Goal: Task Accomplishment & Management: Manage account settings

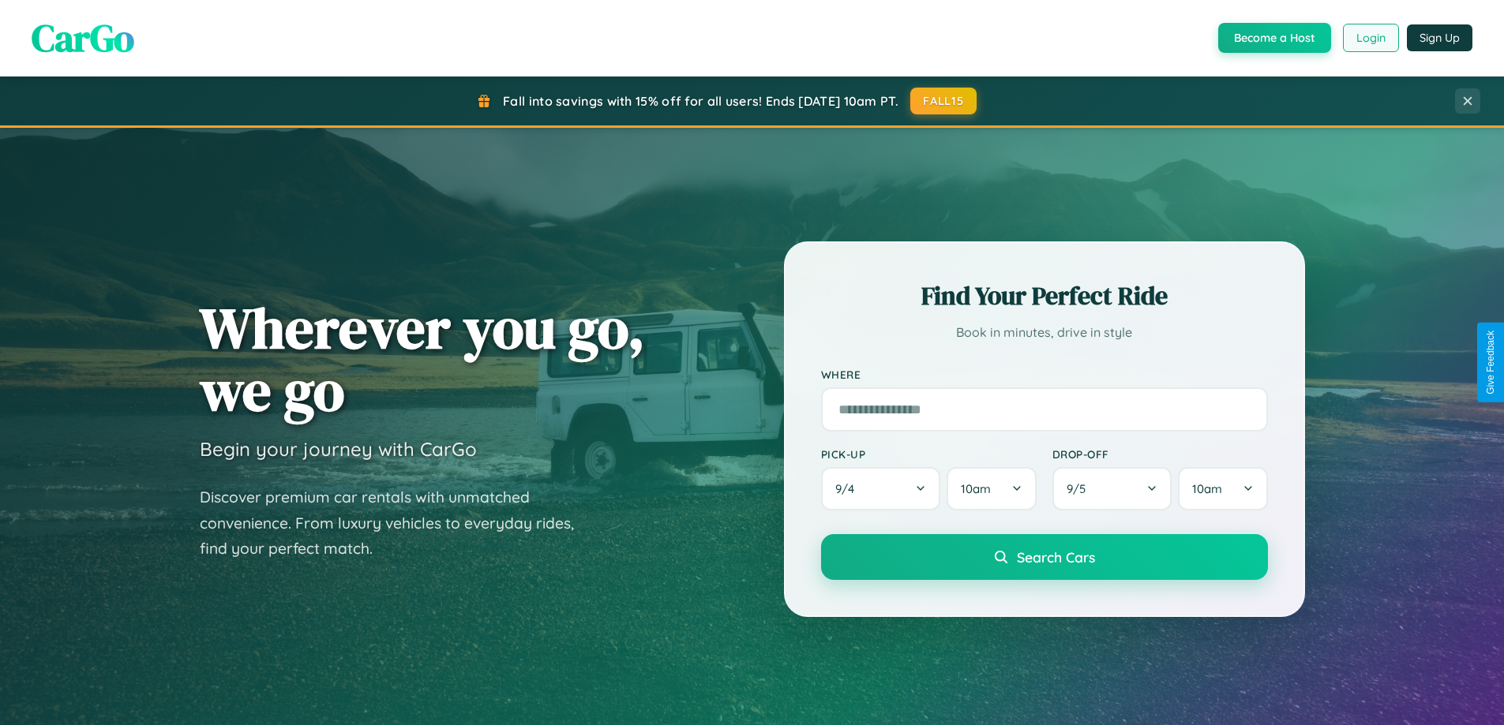
click at [1369, 38] on button "Login" at bounding box center [1371, 38] width 56 height 28
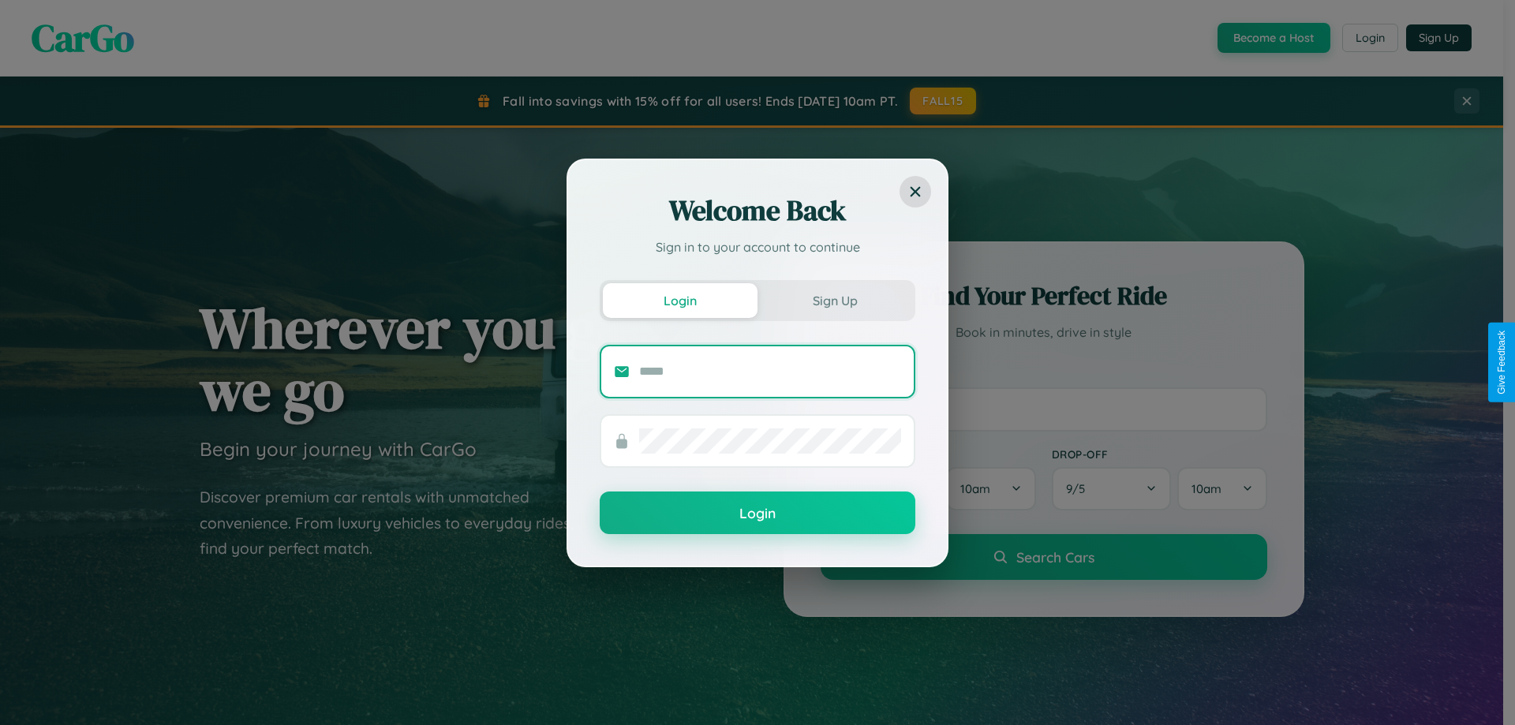
click at [770, 371] on input "text" at bounding box center [770, 371] width 262 height 25
type input "**********"
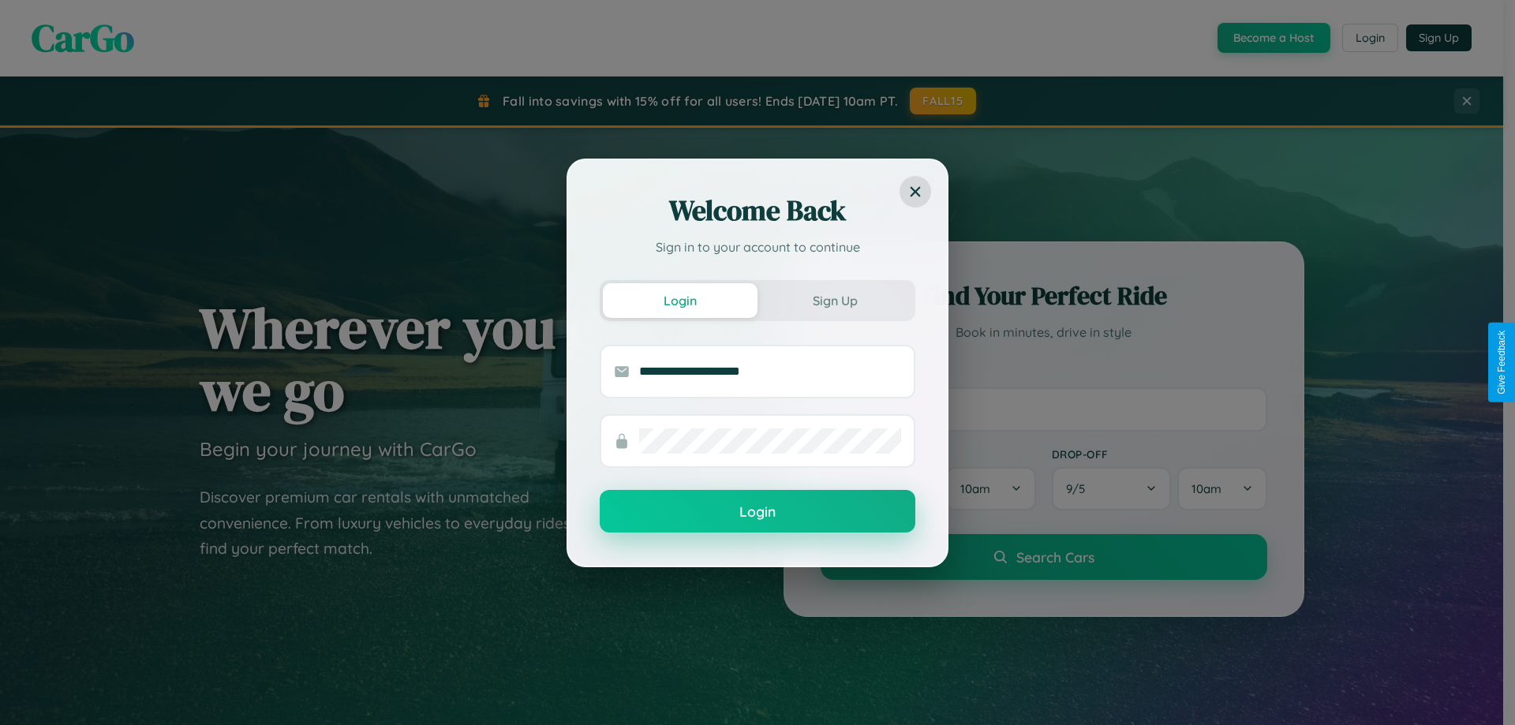
click at [758, 511] on button "Login" at bounding box center [758, 511] width 316 height 43
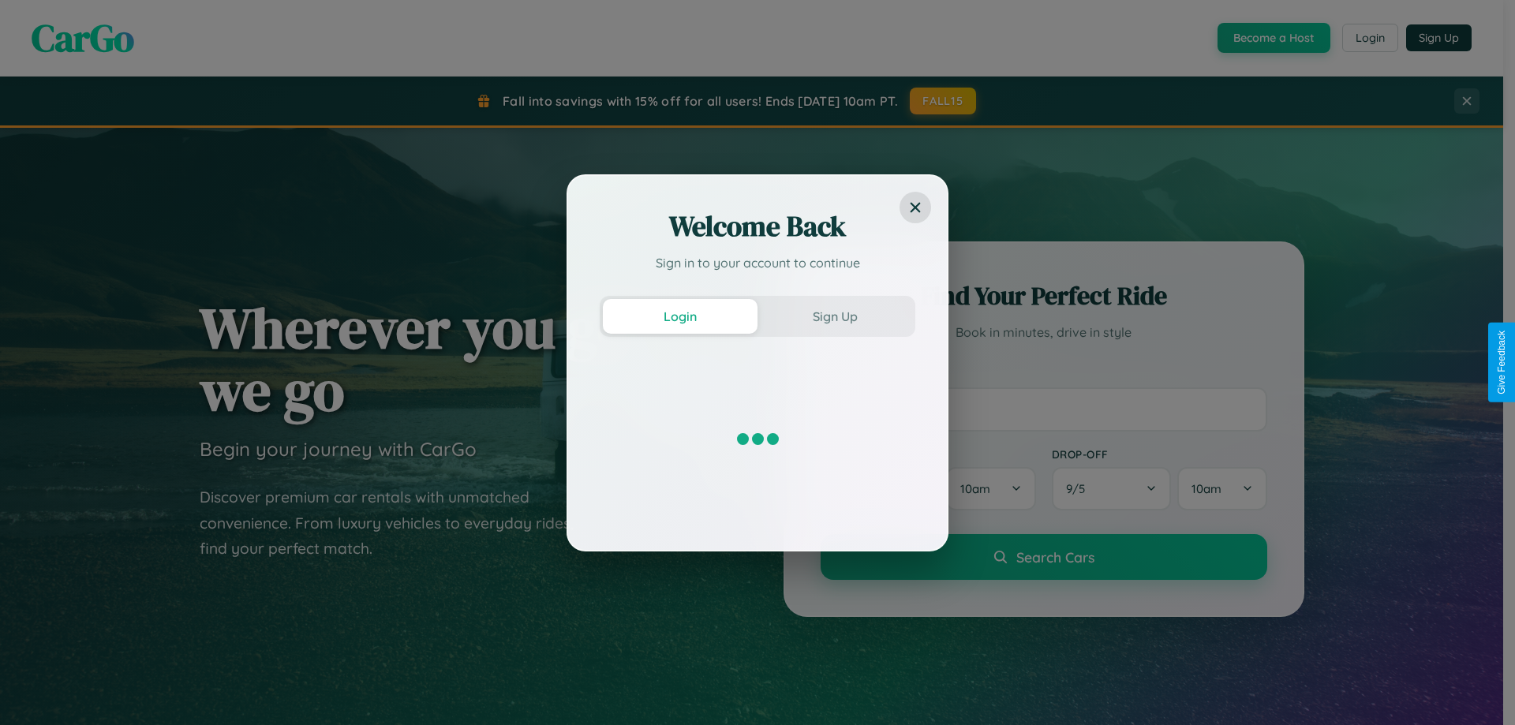
click at [1369, 38] on div "Welcome Back Sign in to your account to continue Login Sign Up" at bounding box center [757, 362] width 1515 height 725
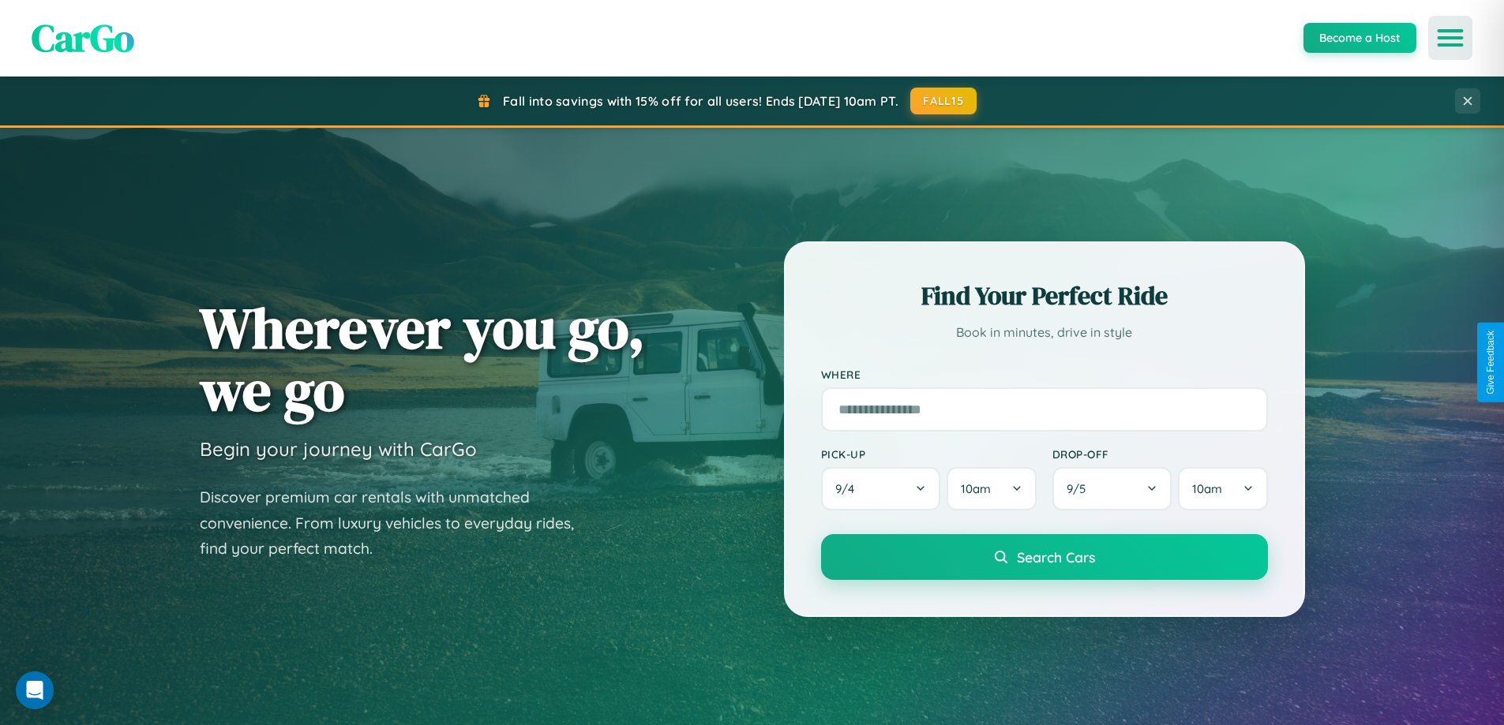
click at [1450, 38] on icon "Open menu" at bounding box center [1450, 38] width 23 height 14
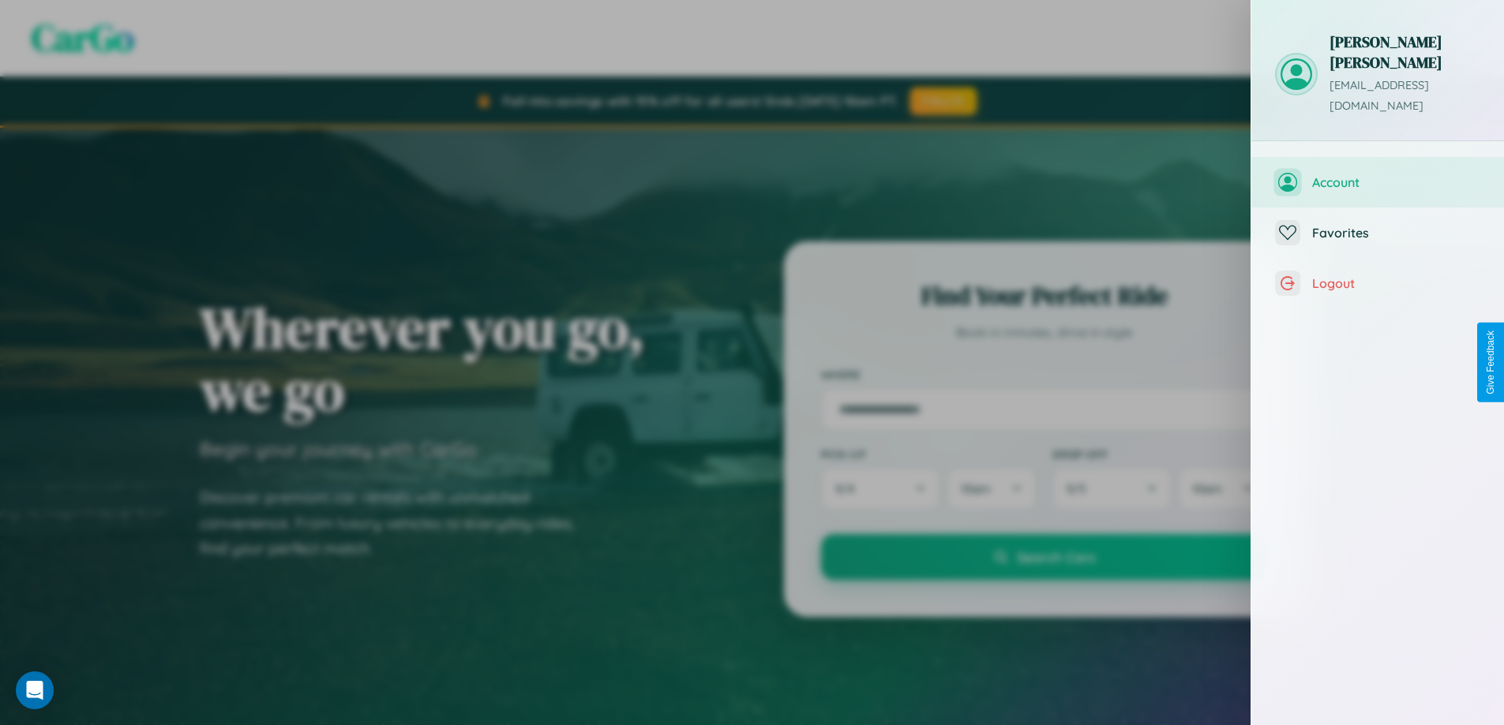
click at [1377, 174] on span "Account" at bounding box center [1396, 182] width 168 height 16
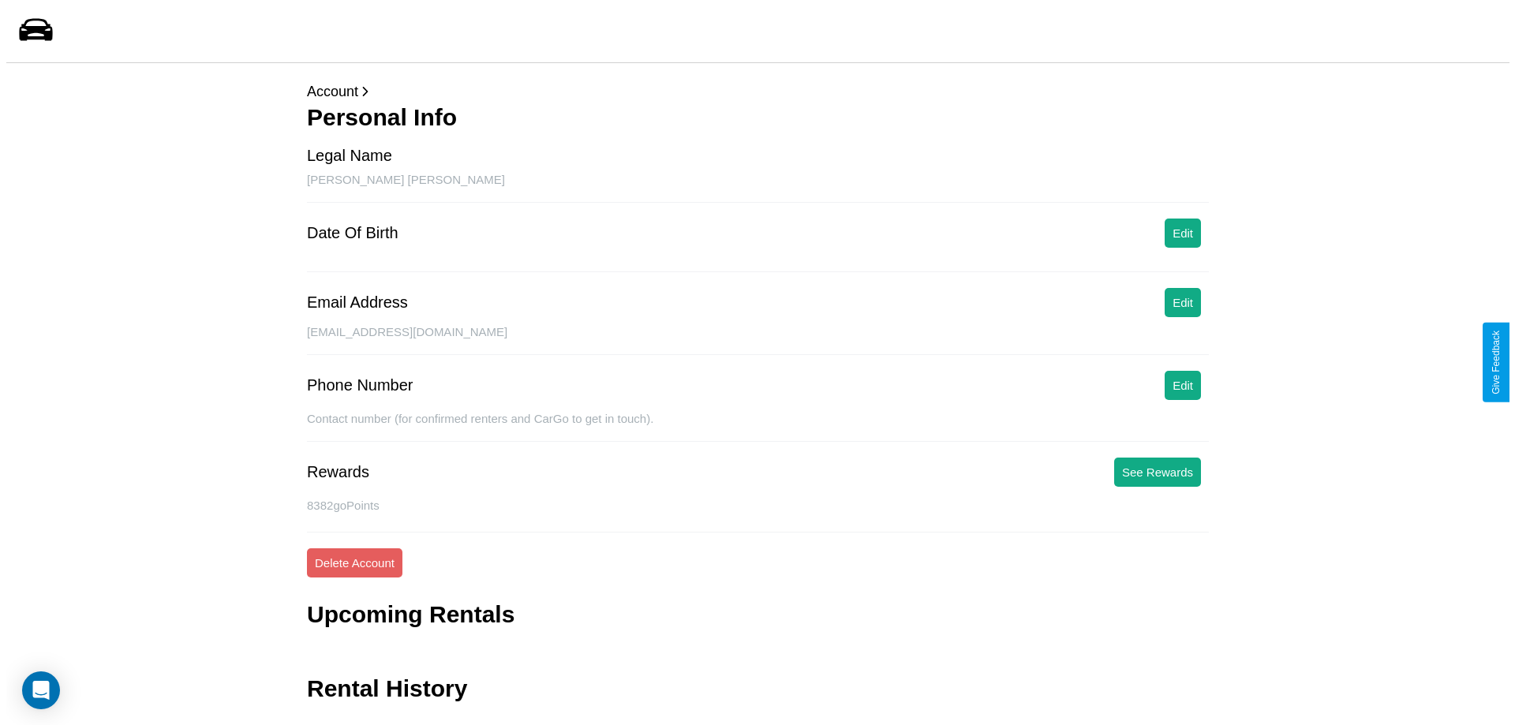
scroll to position [38, 0]
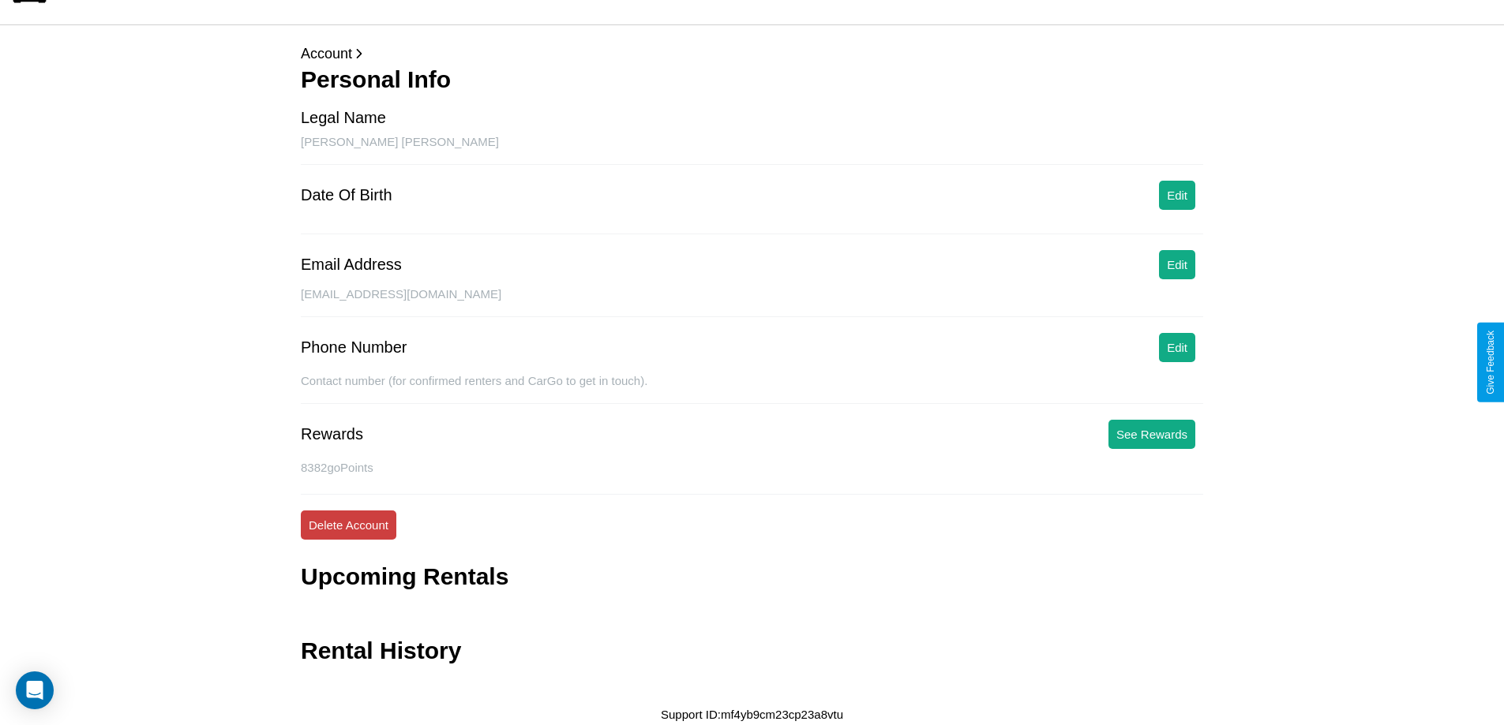
click at [348, 525] on button "Delete Account" at bounding box center [349, 525] width 96 height 29
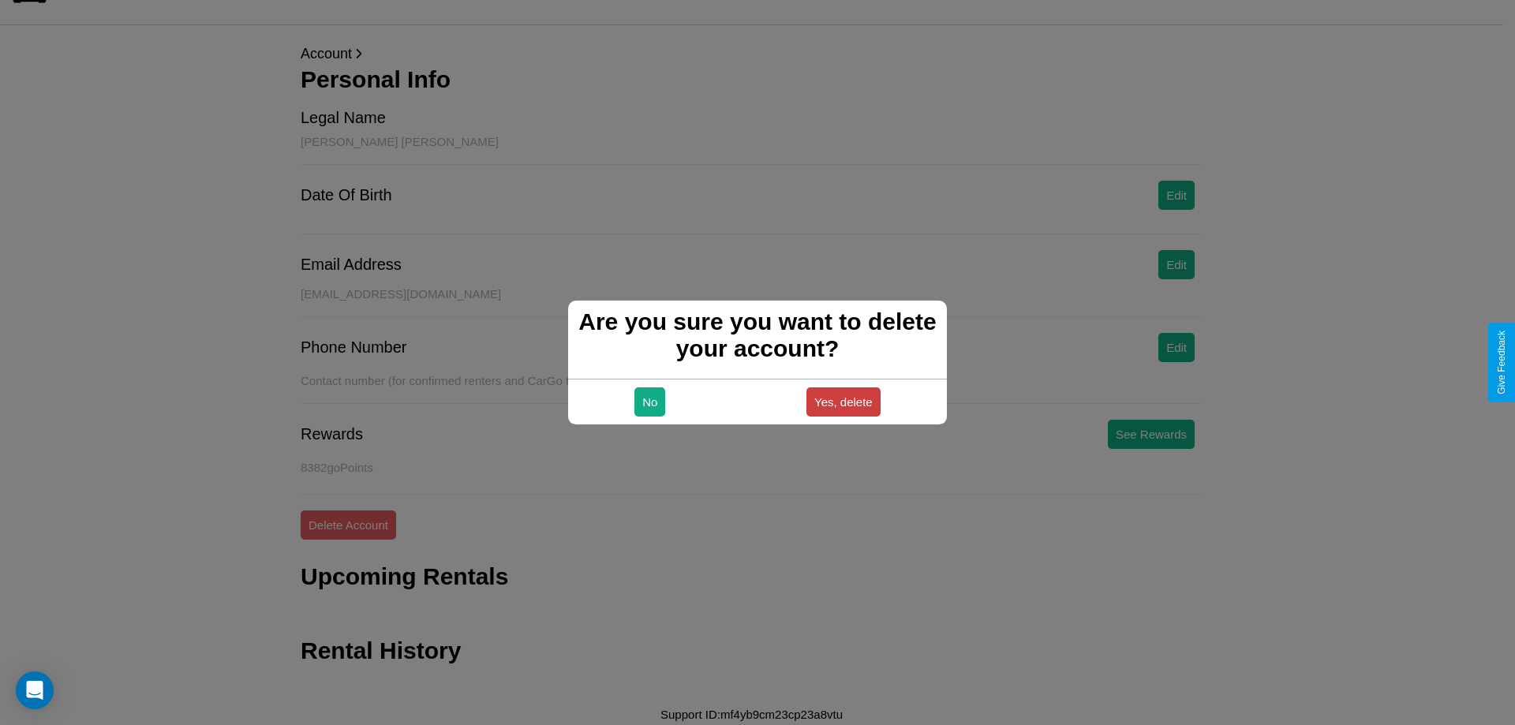
click at [843, 402] on button "Yes, delete" at bounding box center [844, 402] width 74 height 29
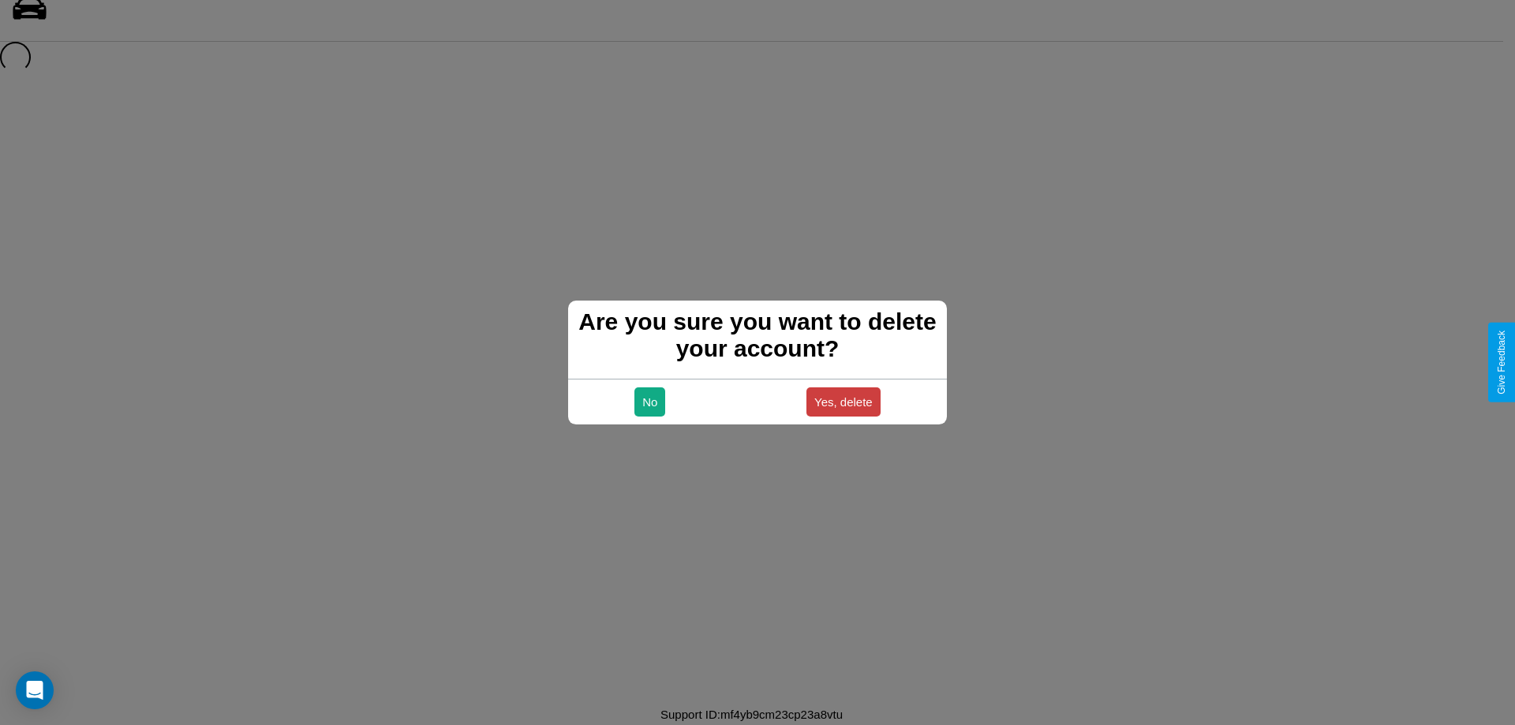
scroll to position [21, 0]
